Goal: Navigation & Orientation: Understand site structure

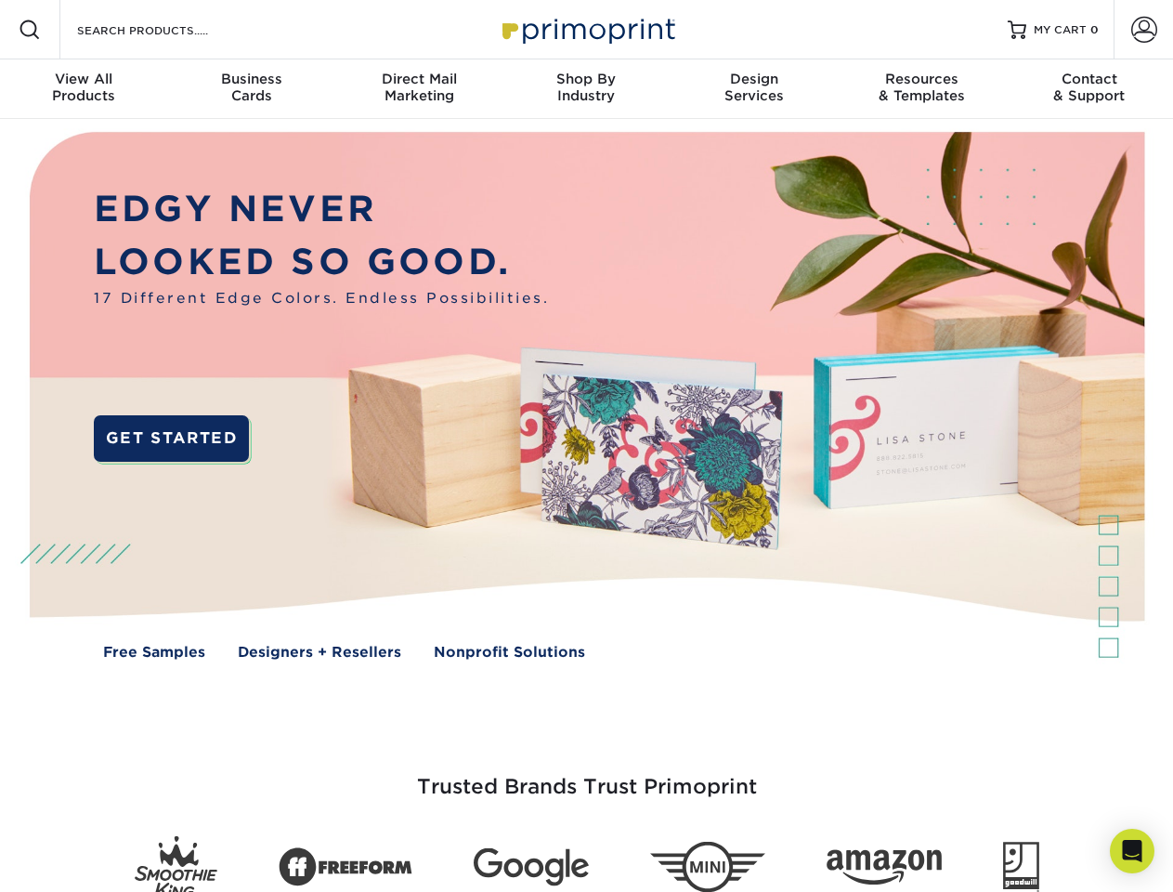
click at [586, 446] on img at bounding box center [586, 409] width 1161 height 581
click at [30, 30] on span at bounding box center [30, 30] width 22 height 22
click at [1143, 30] on span at bounding box center [1144, 30] width 26 height 26
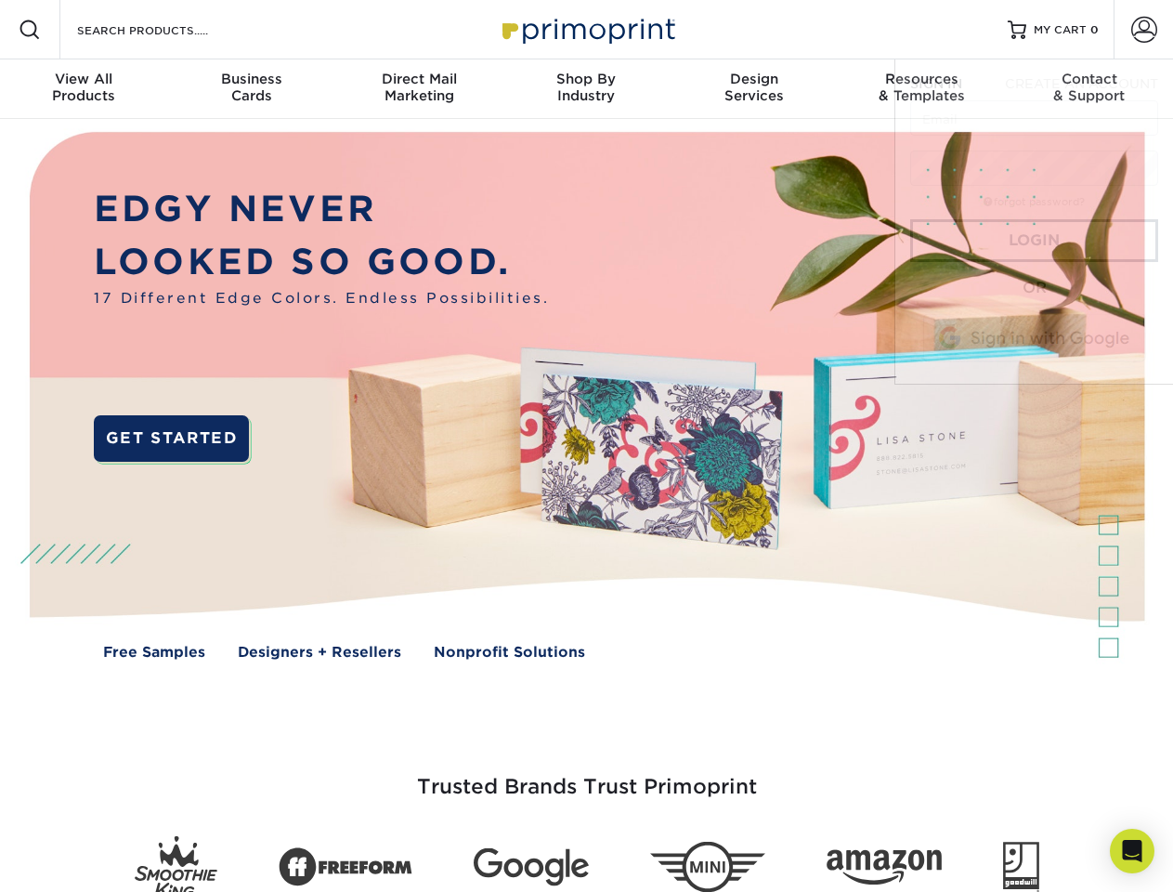
click at [84, 89] on div "View All Products" at bounding box center [83, 87] width 167 height 33
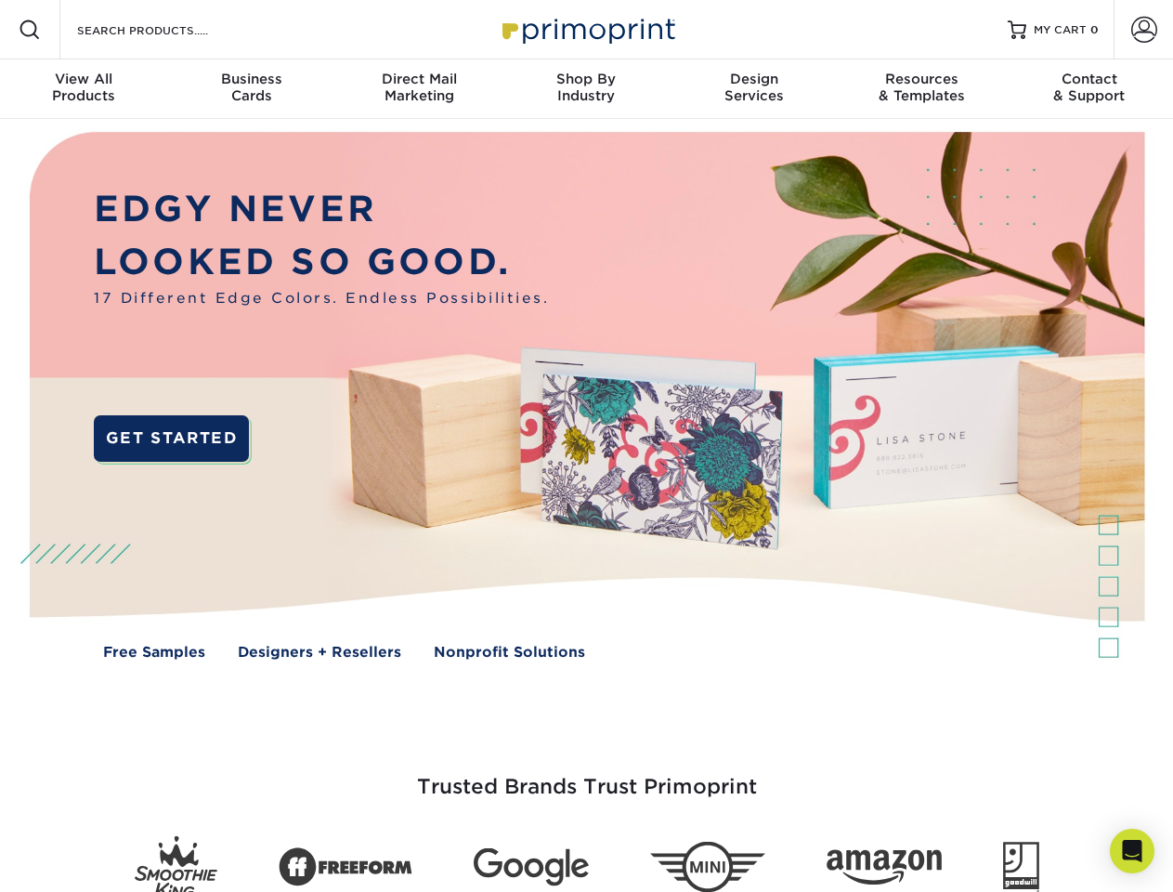
click at [251, 89] on div "Business Cards" at bounding box center [250, 87] width 167 height 33
click at [419, 89] on div "Direct Mail Marketing" at bounding box center [418, 87] width 167 height 33
click at [586, 89] on div "Shop By Industry" at bounding box center [586, 87] width 167 height 33
click at [754, 89] on div "Design Services" at bounding box center [754, 87] width 167 height 33
click at [921, 89] on div "Resources & Templates" at bounding box center [921, 87] width 167 height 33
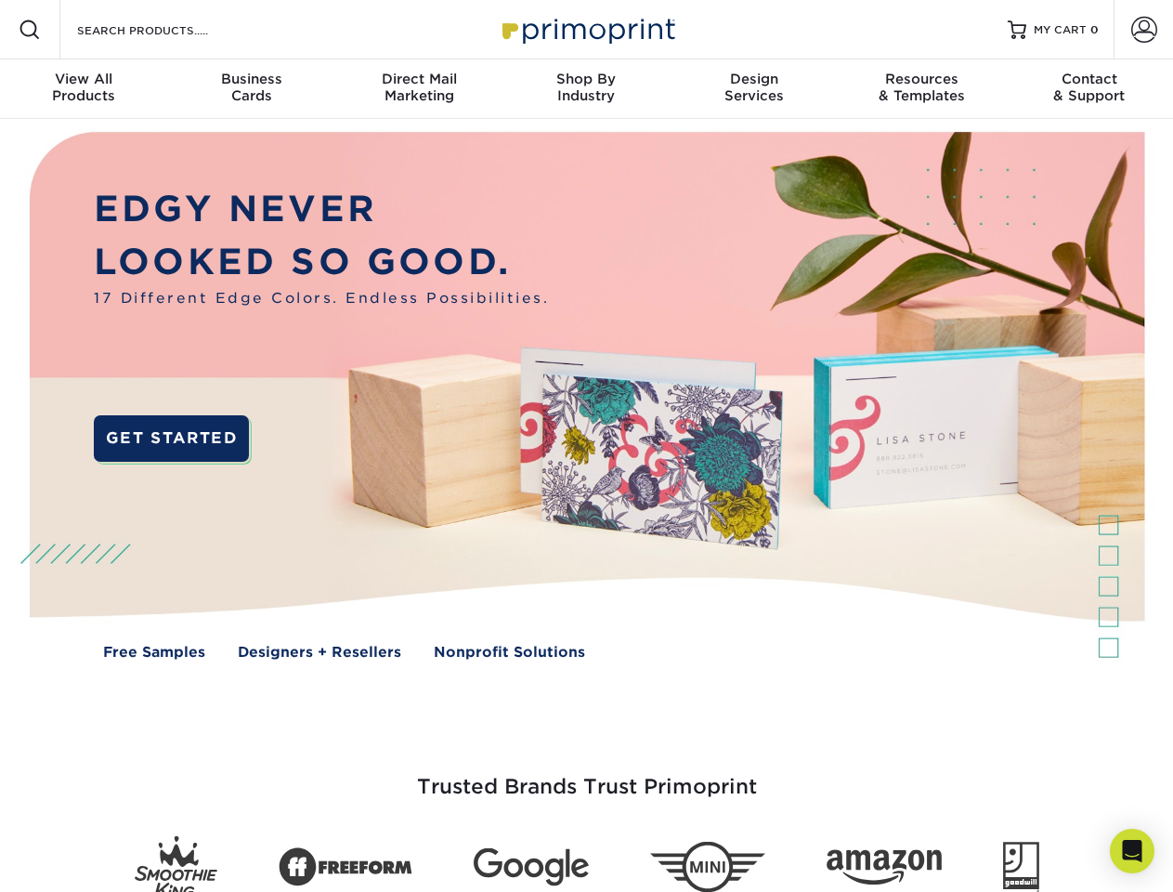
click at [1090, 89] on div "Contact & Support" at bounding box center [1089, 87] width 167 height 33
